Goal: Use online tool/utility: Utilize a website feature to perform a specific function

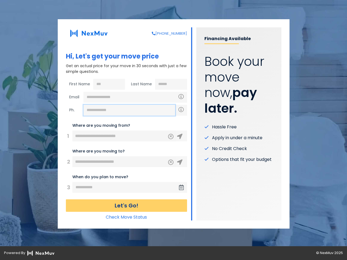
click at [129, 110] on input "text" at bounding box center [130, 110] width 92 height 11
click at [171, 137] on icon "Clear" at bounding box center [170, 135] width 3 height 5
click at [180, 137] on icon at bounding box center [179, 136] width 5 height 5
click at [171, 162] on icon "Clear" at bounding box center [170, 161] width 3 height 5
click at [180, 162] on icon at bounding box center [179, 162] width 5 height 5
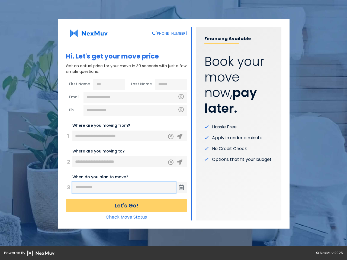
click at [124, 188] on input "text" at bounding box center [123, 187] width 103 height 11
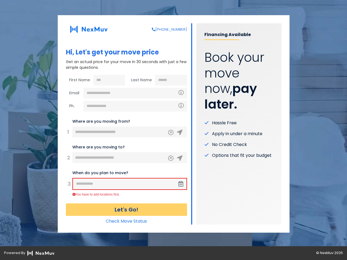
click at [181, 188] on span at bounding box center [180, 184] width 11 height 11
click at [126, 206] on button "Let's Go!" at bounding box center [126, 210] width 121 height 12
